Goal: Task Accomplishment & Management: Manage account settings

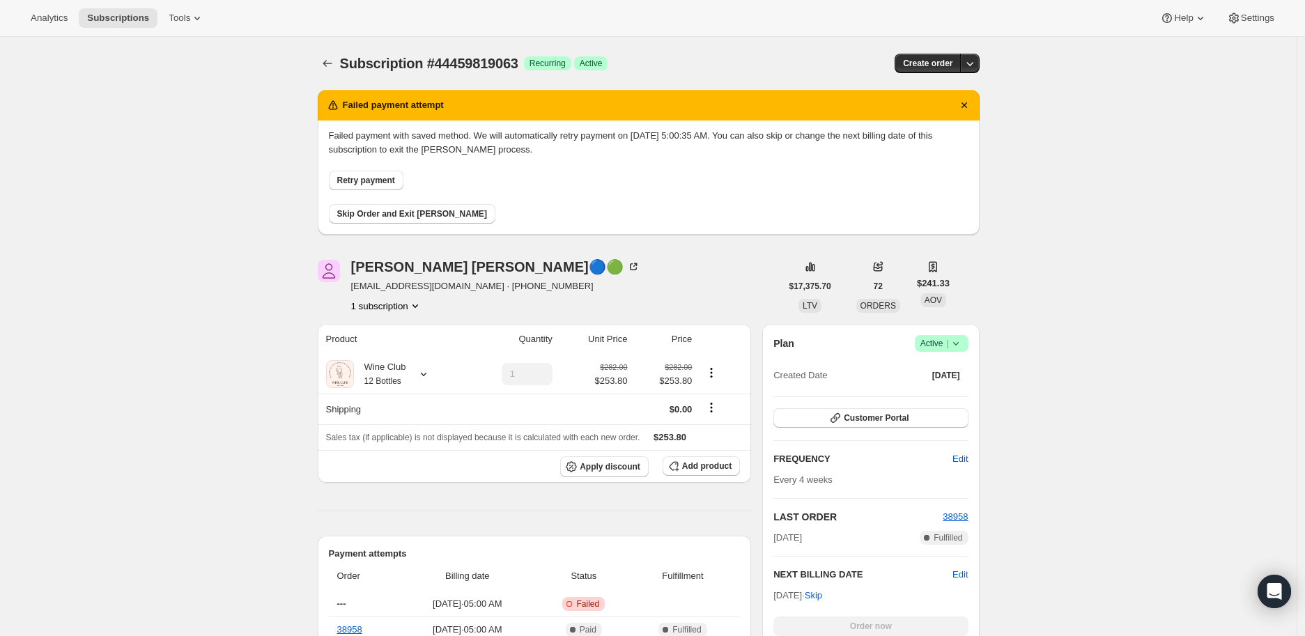
click at [370, 171] on button "Retry payment" at bounding box center [366, 181] width 75 height 20
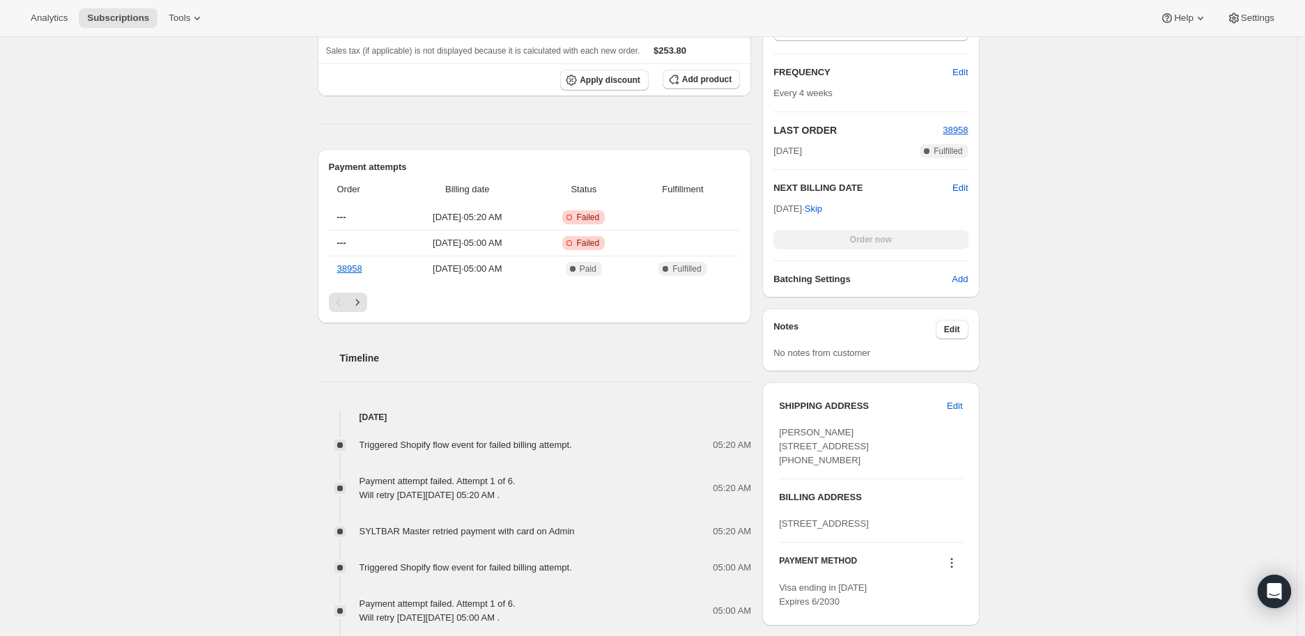
scroll to position [541, 0]
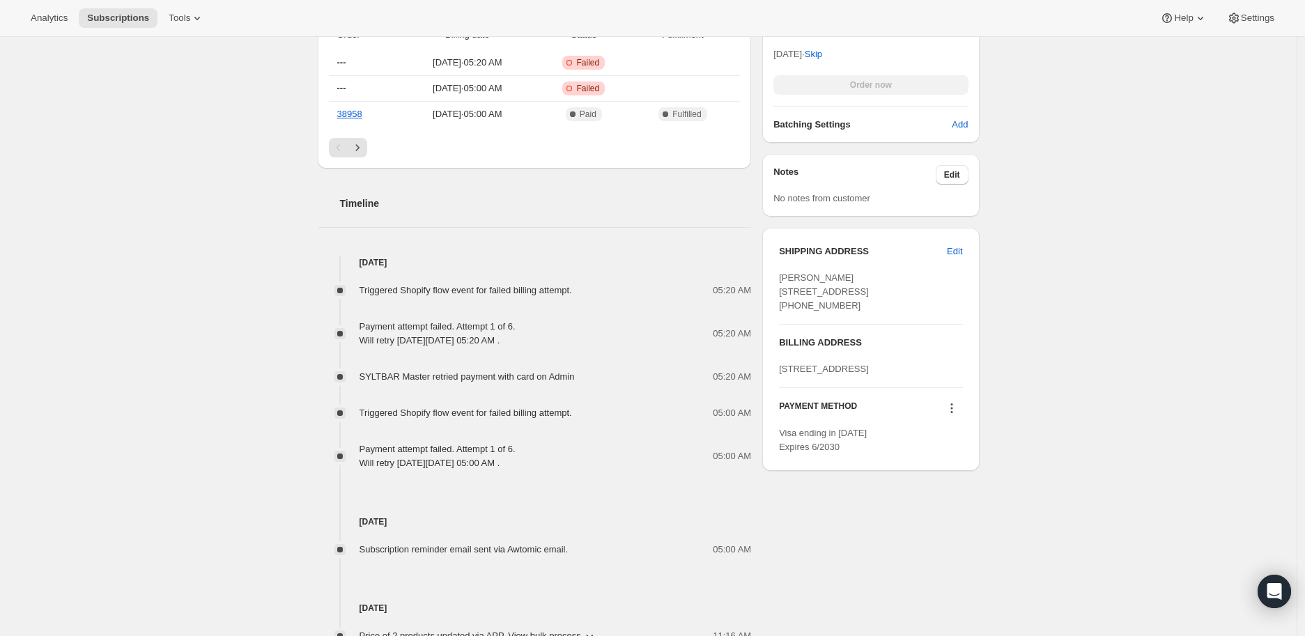
click at [953, 415] on icon at bounding box center [952, 408] width 14 height 14
click at [953, 485] on span "Send link to update card" at bounding box center [955, 489] width 98 height 10
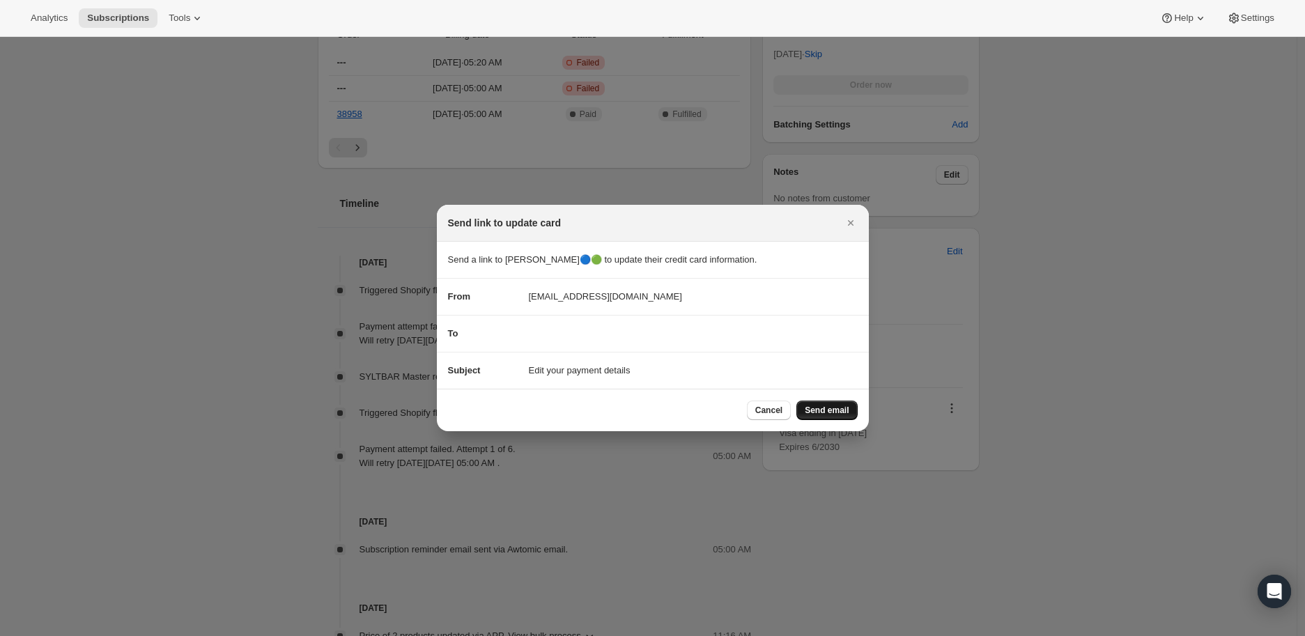
click at [833, 412] on span "Send email" at bounding box center [827, 410] width 44 height 11
